Goal: Transaction & Acquisition: Download file/media

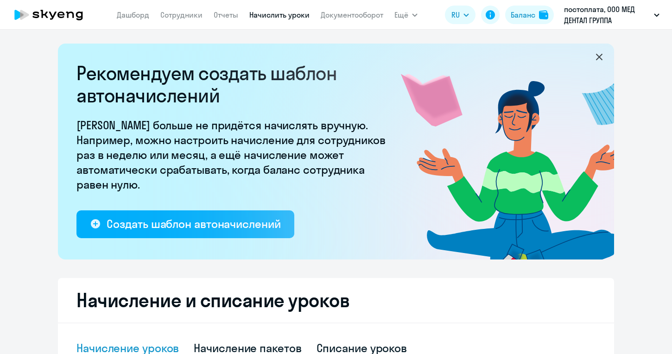
select select "10"
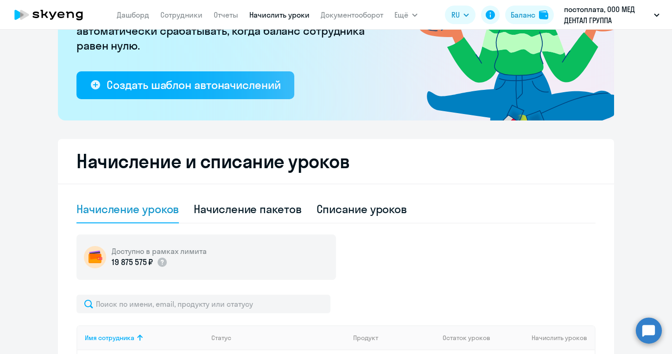
scroll to position [140, 0]
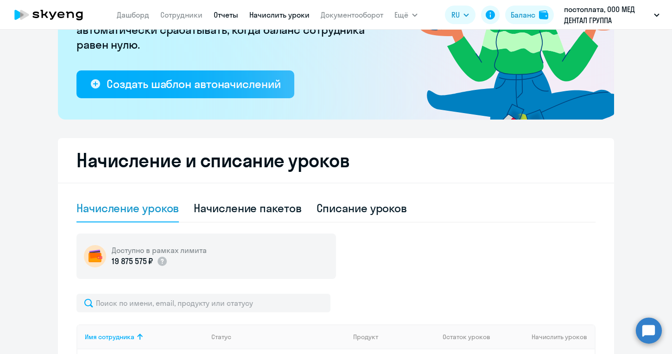
click at [231, 13] on link "Отчеты" at bounding box center [226, 14] width 25 height 9
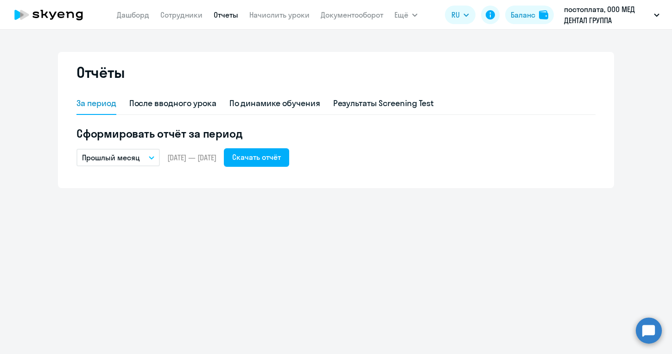
click at [151, 160] on button "Прошлый месяц" at bounding box center [118, 158] width 83 height 18
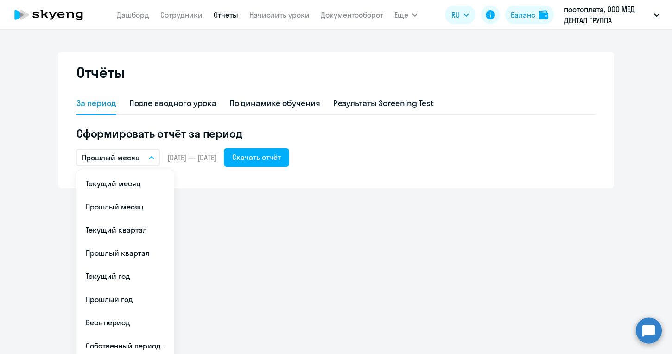
click at [210, 180] on div "Отчёты За период После вводного урока По динамике обучения Результаты Screening…" at bounding box center [336, 120] width 557 height 136
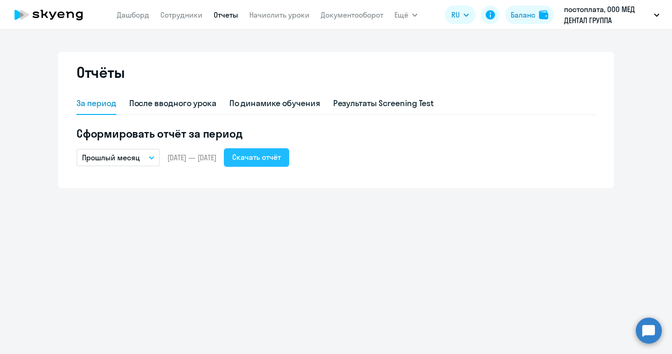
click at [281, 158] on div "Скачать отчёт" at bounding box center [256, 157] width 49 height 11
click at [356, 19] on app-menu-item-link "Документооборот" at bounding box center [352, 15] width 63 height 12
click at [352, 15] on link "Документооборот" at bounding box center [352, 14] width 63 height 9
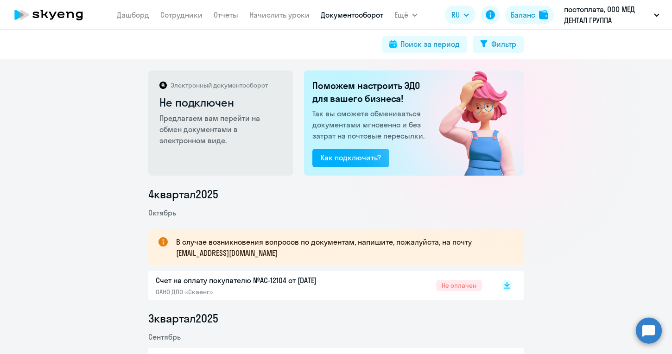
scroll to position [177, 0]
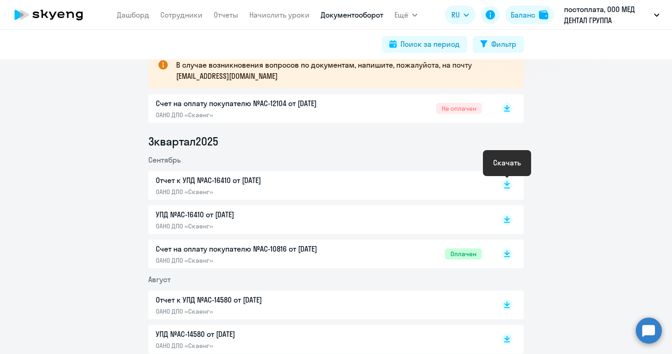
click at [503, 182] on icon at bounding box center [507, 185] width 11 height 11
click at [508, 218] on icon at bounding box center [508, 218] width 6 height 5
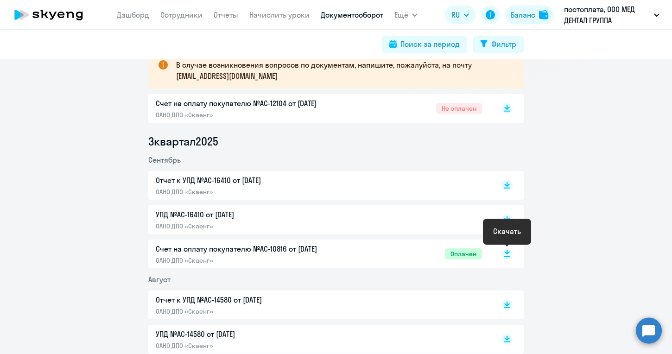
click at [509, 255] on rect at bounding box center [507, 254] width 11 height 11
